Goal: Find specific page/section: Find specific page/section

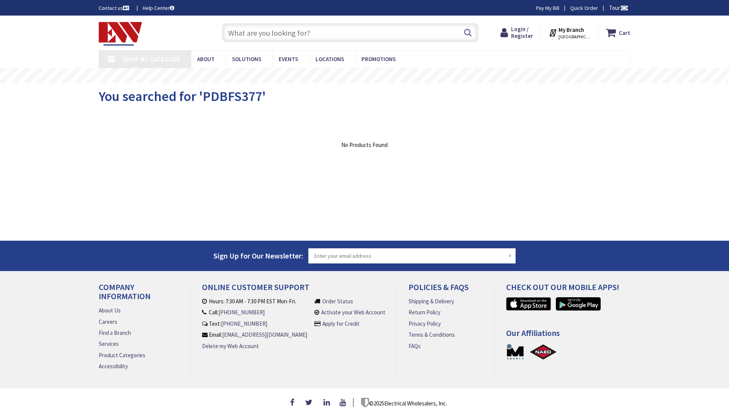
type input "[GEOGRAPHIC_DATA], [US_STATE][GEOGRAPHIC_DATA], [GEOGRAPHIC_DATA]"
